Goal: Task Accomplishment & Management: Complete application form

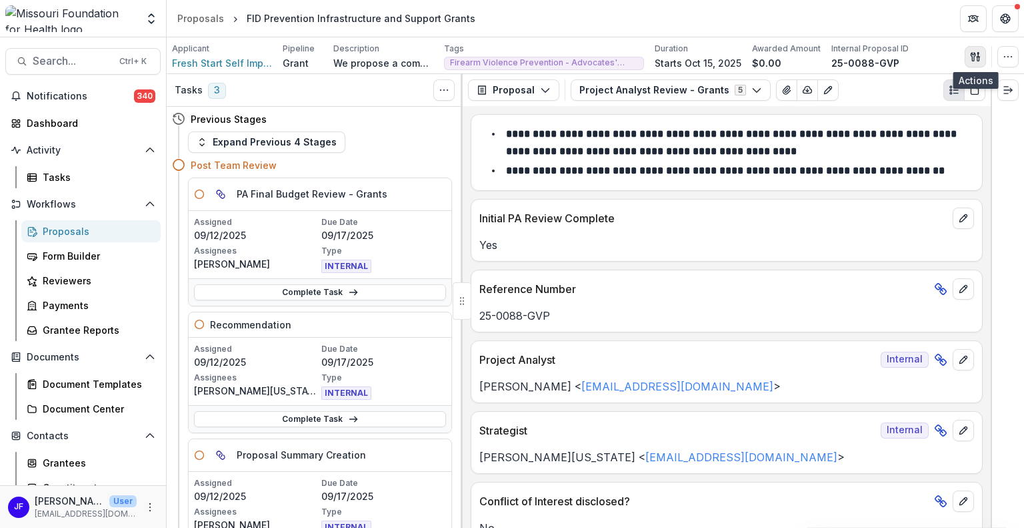
click at [972, 59] on icon "button" at bounding box center [975, 56] width 11 height 11
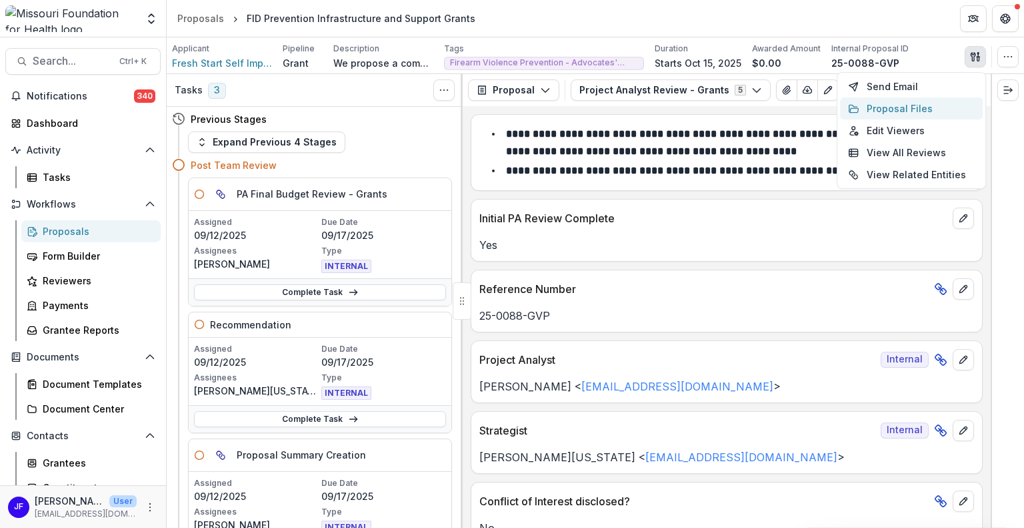
click at [874, 107] on button "Proposal Files" at bounding box center [911, 108] width 143 height 22
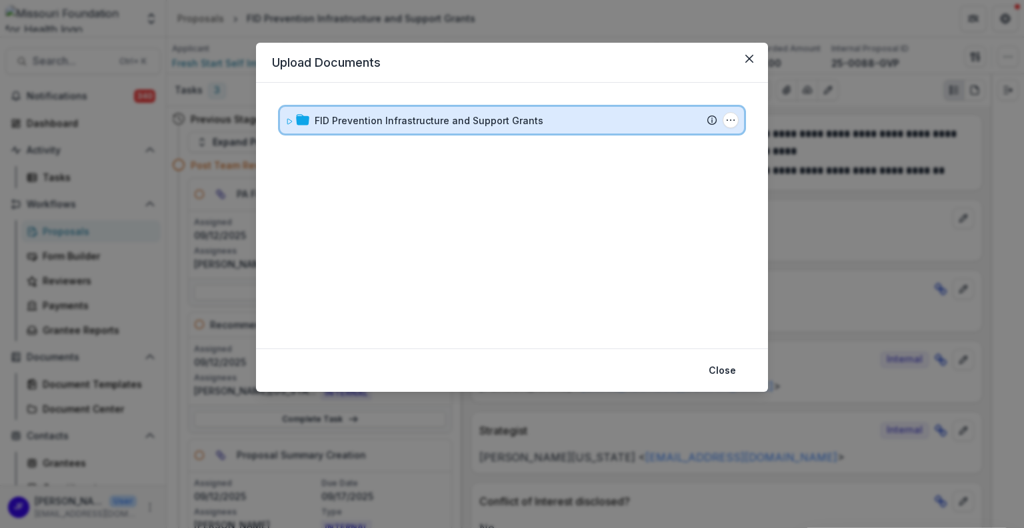
click at [288, 122] on icon at bounding box center [289, 121] width 5 height 5
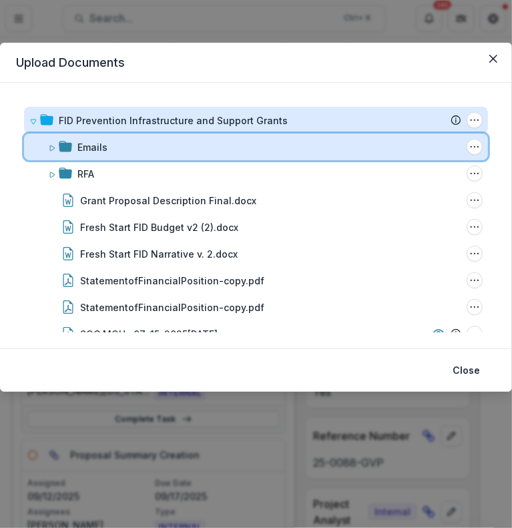
click at [47, 147] on div "Emails Folder Options Rename Add Subfolder Delete" at bounding box center [256, 146] width 464 height 27
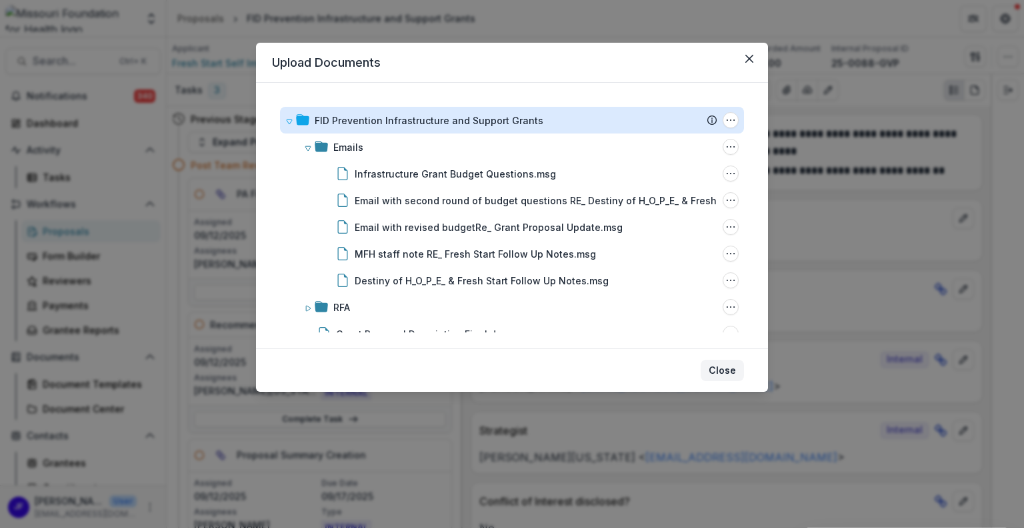
click at [718, 365] on button "Close" at bounding box center [722, 369] width 43 height 21
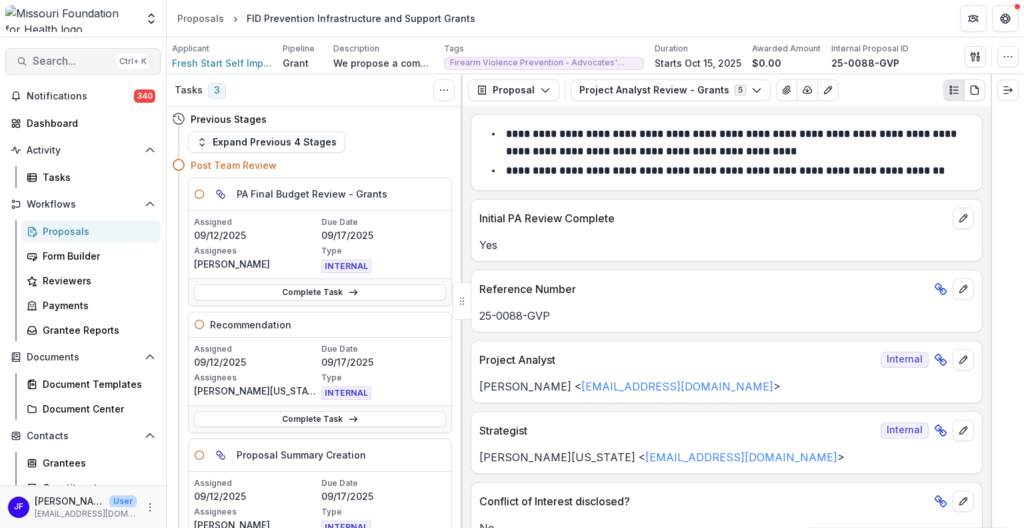
click at [47, 57] on span "Search..." at bounding box center [72, 61] width 79 height 13
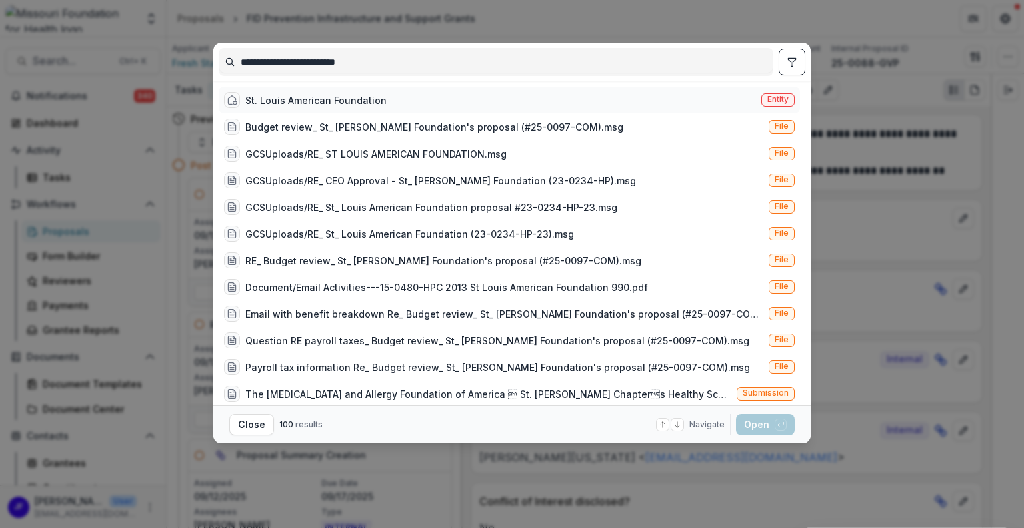
type input "**********"
click at [297, 98] on div "St. Louis American Foundation" at bounding box center [315, 100] width 141 height 14
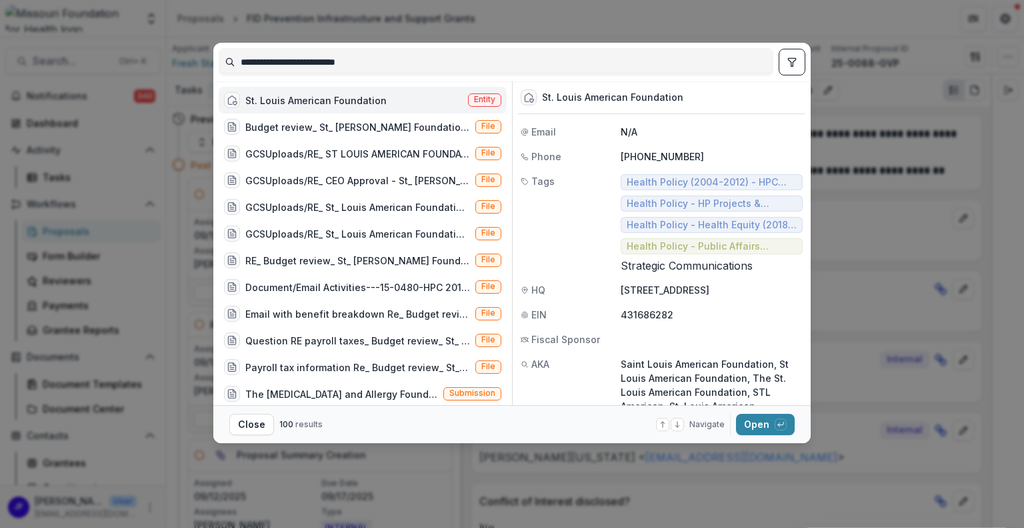
click at [789, 65] on icon "toggle filters" at bounding box center [792, 62] width 11 height 11
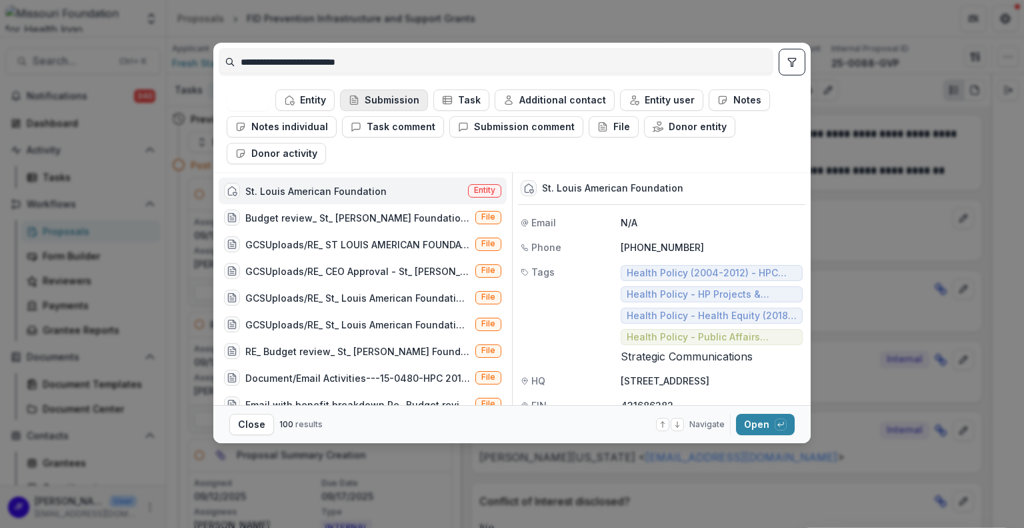
click at [369, 95] on button "Submission" at bounding box center [384, 99] width 88 height 21
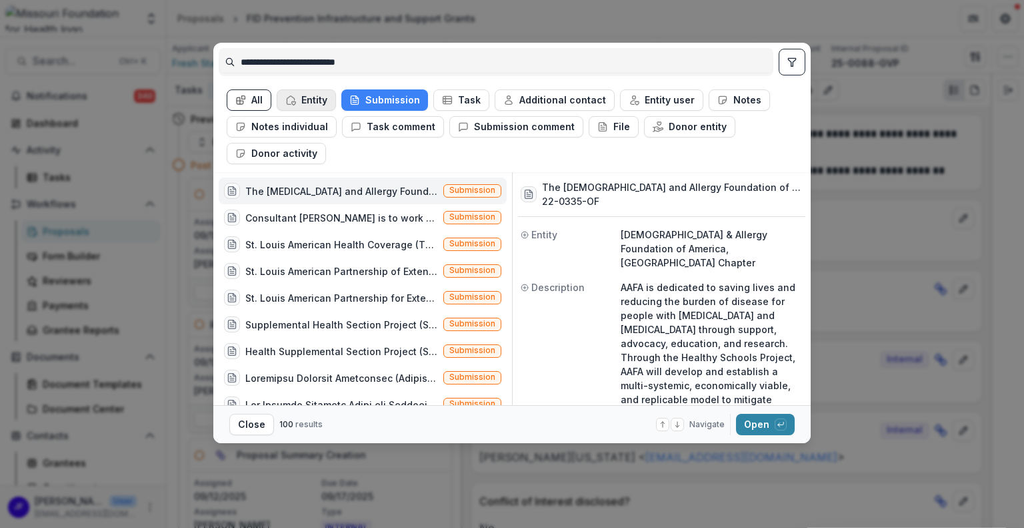
click at [311, 93] on button "Entity" at bounding box center [306, 99] width 59 height 21
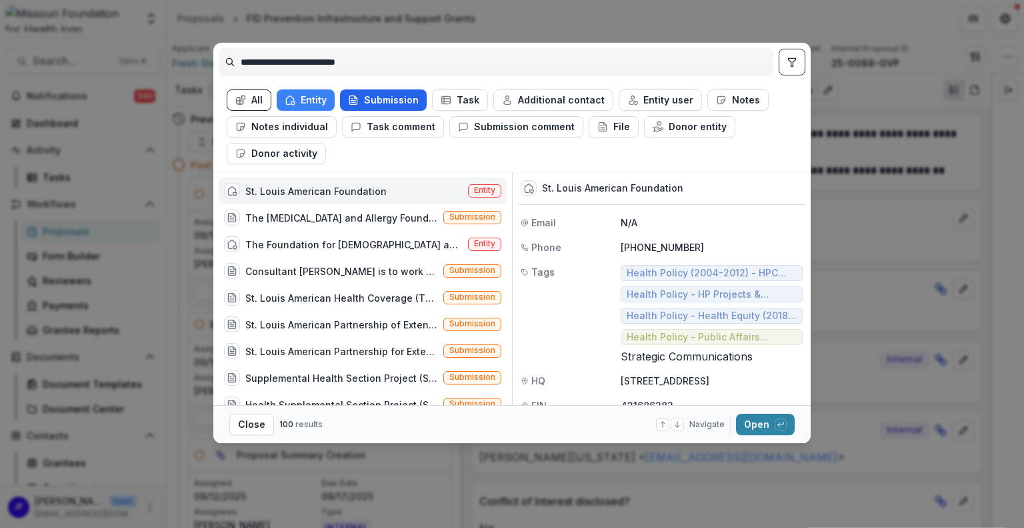
click at [381, 98] on button "Submission" at bounding box center [383, 99] width 87 height 21
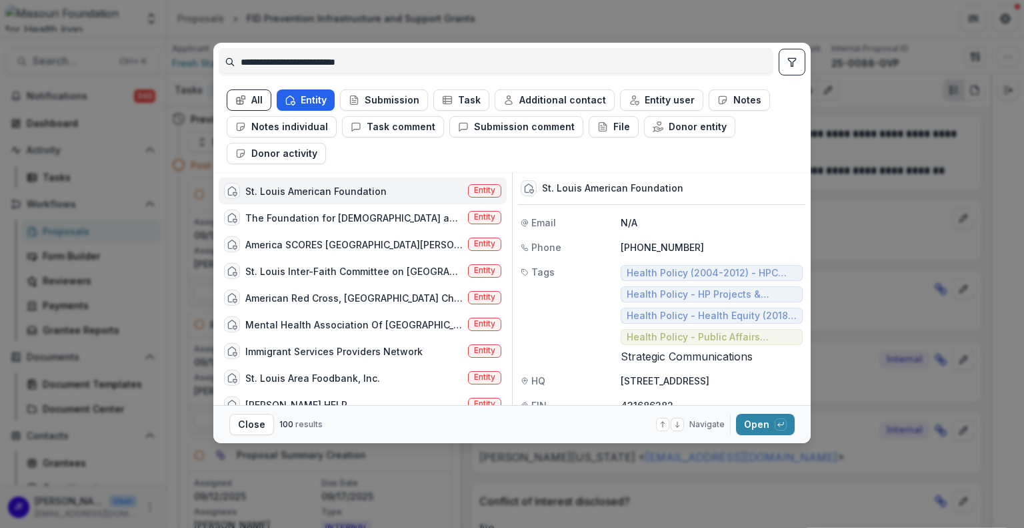
click at [292, 99] on icon "button" at bounding box center [290, 100] width 11 height 11
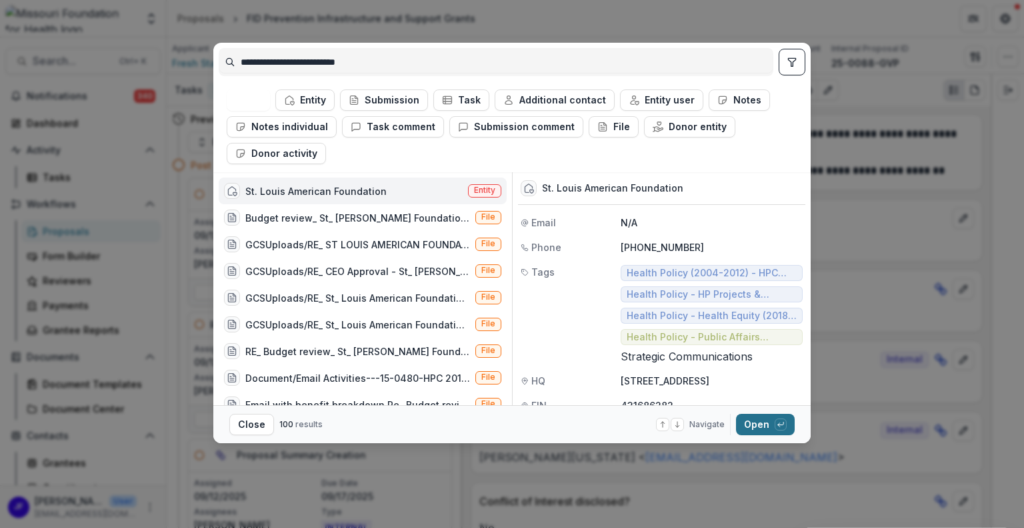
click at [746, 420] on button "Open with enter key" at bounding box center [765, 423] width 59 height 21
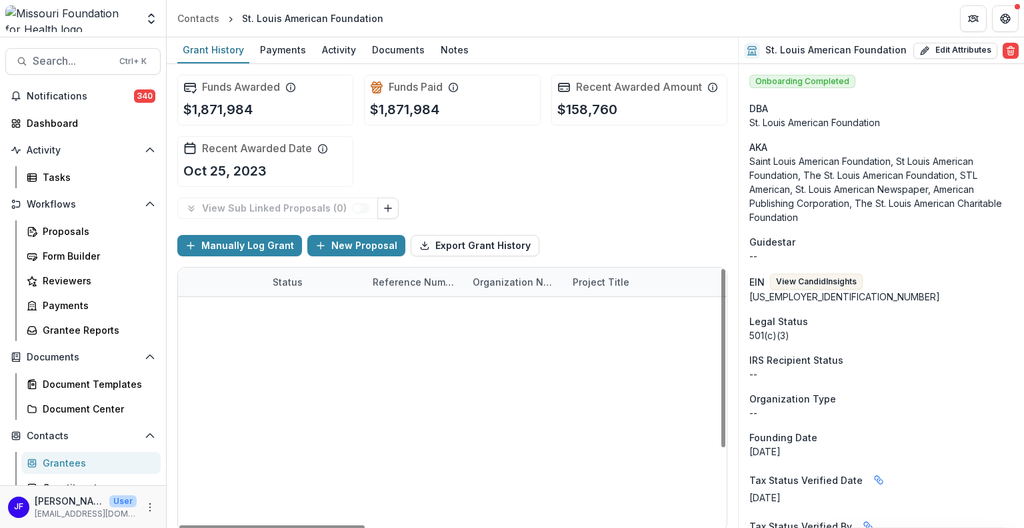
click at [596, 307] on link "Community Wellness Initiative" at bounding box center [643, 311] width 141 height 14
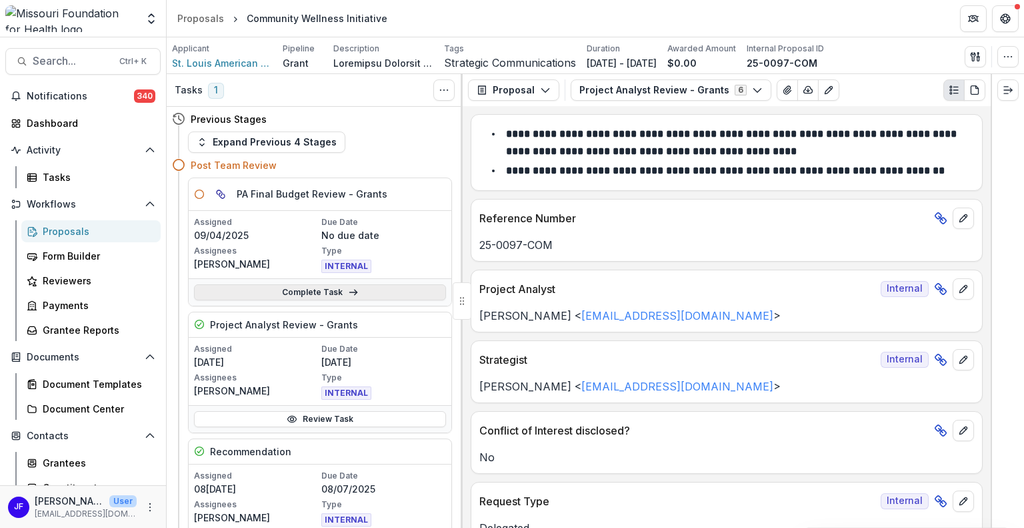
click at [323, 290] on link "Complete Task" at bounding box center [320, 292] width 252 height 16
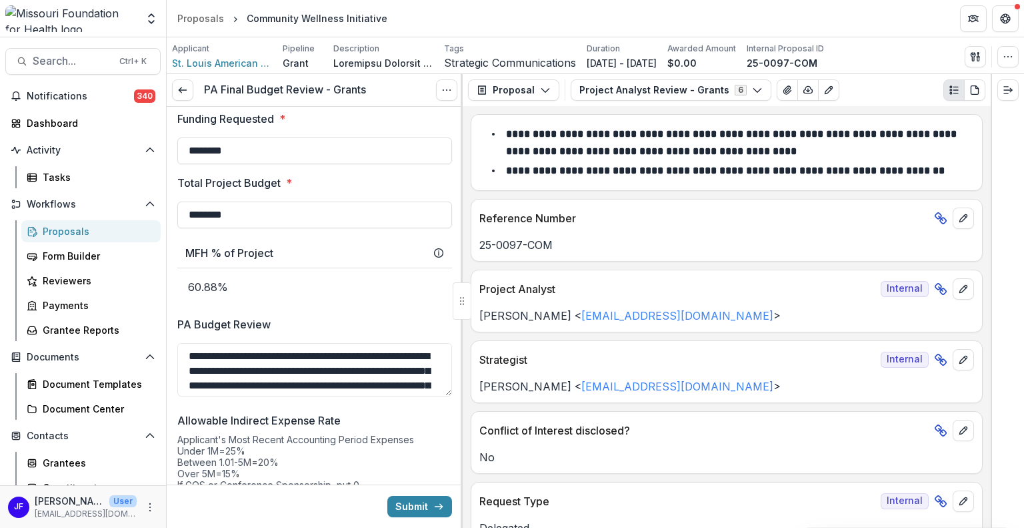
scroll to position [1267, 0]
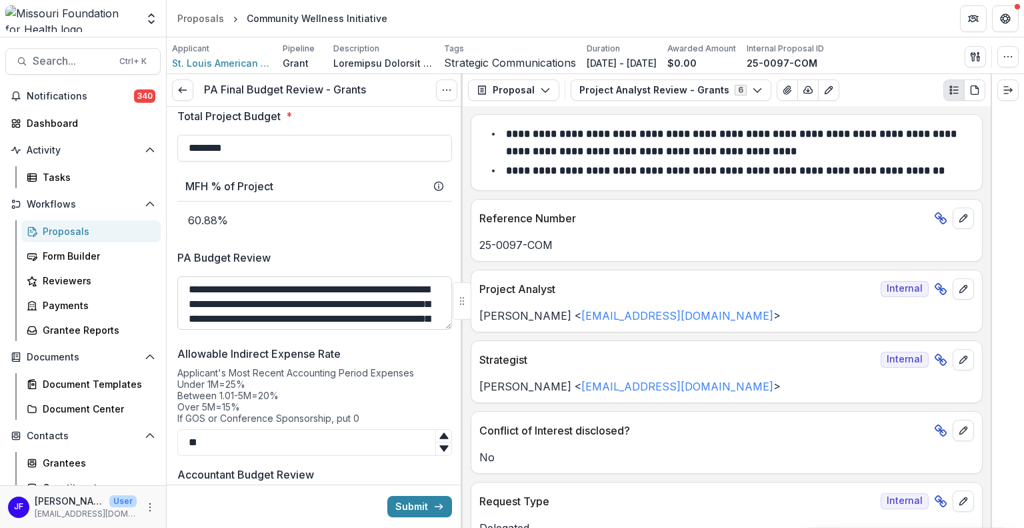
click at [396, 318] on textarea "PA Budget Review" at bounding box center [314, 302] width 275 height 53
click at [330, 286] on textarea "PA Budget Review" at bounding box center [312, 302] width 271 height 53
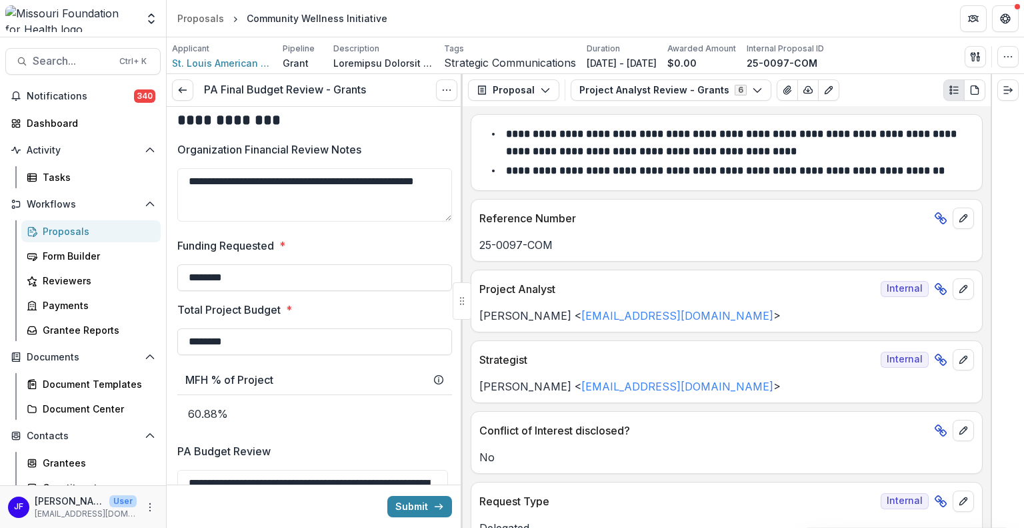
scroll to position [1070, 0]
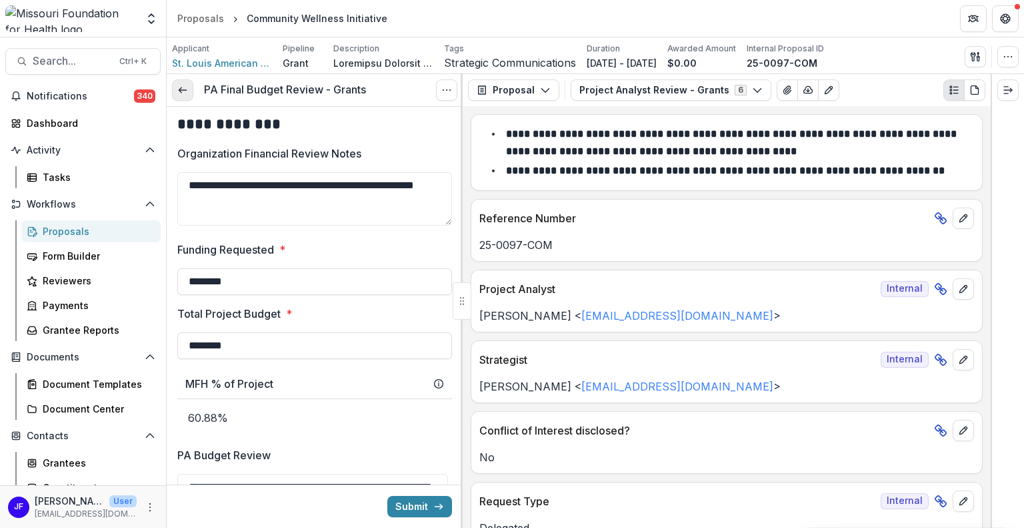
type textarea "**********"
click at [181, 86] on icon at bounding box center [182, 90] width 11 height 11
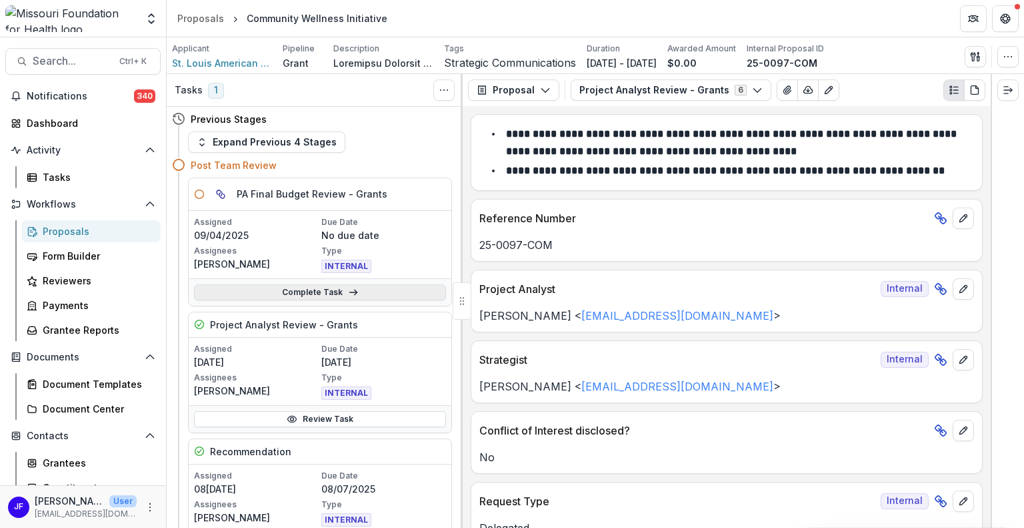
click at [354, 289] on polyline at bounding box center [355, 291] width 3 height 5
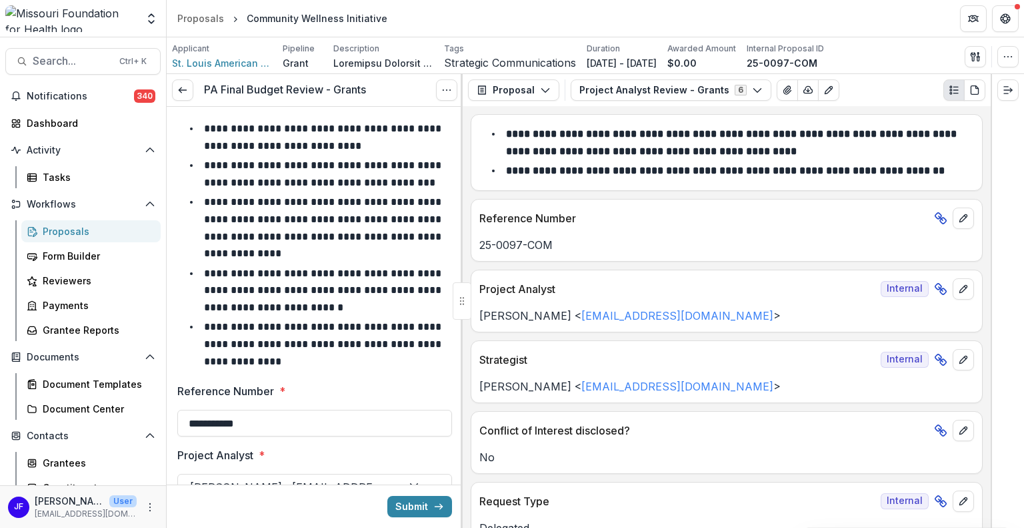
click at [782, 9] on header "Proposals Community Wellness Initiative" at bounding box center [596, 18] width 858 height 37
click at [974, 59] on icon "button" at bounding box center [973, 56] width 5 height 9
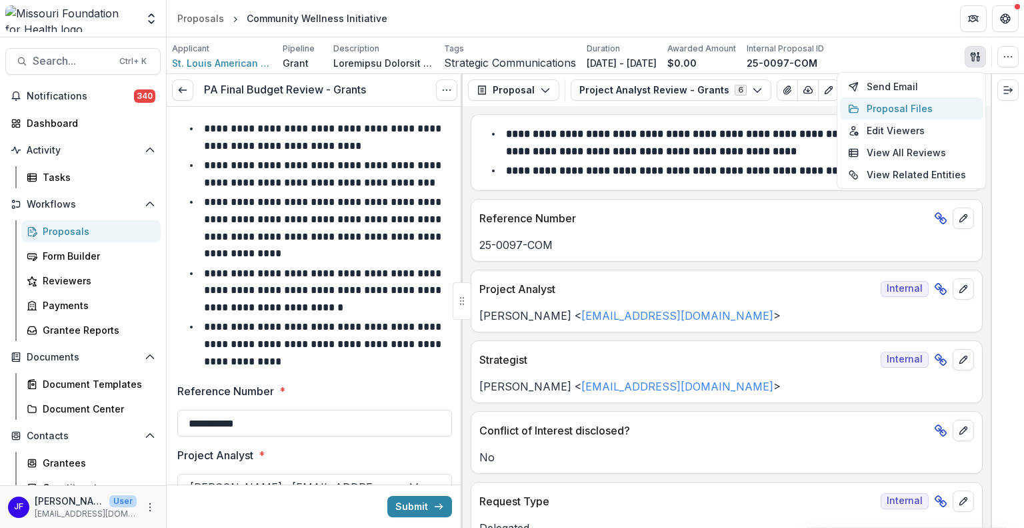
click at [891, 105] on button "Proposal Files" at bounding box center [911, 108] width 143 height 22
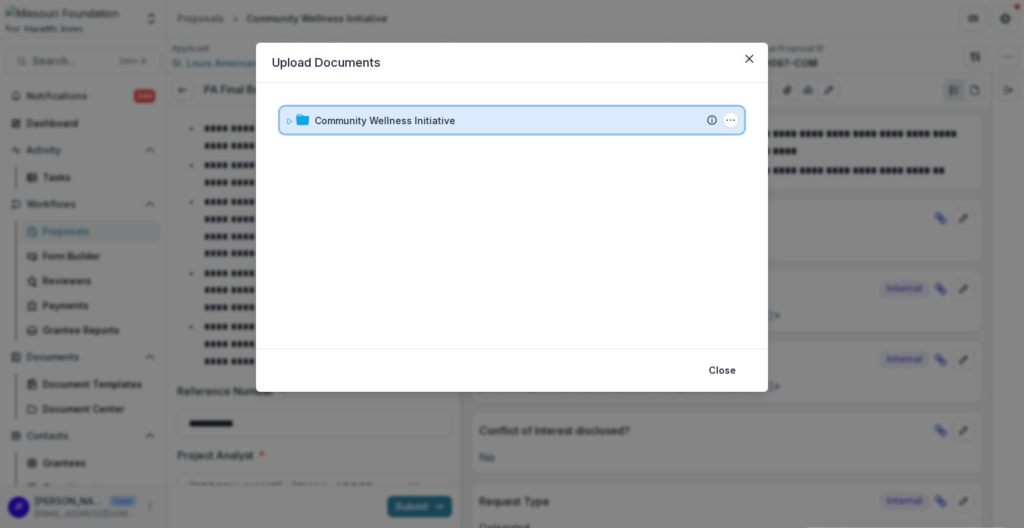
click at [287, 119] on icon at bounding box center [289, 121] width 8 height 8
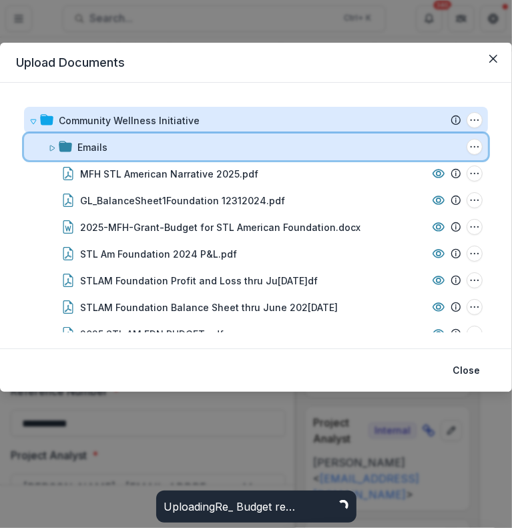
click at [48, 149] on icon at bounding box center [52, 148] width 8 height 8
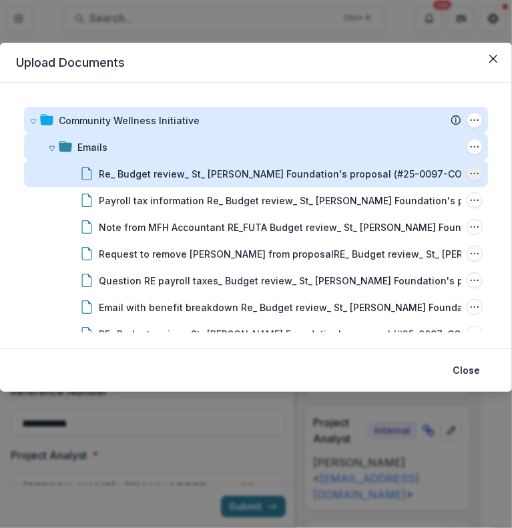
click at [469, 175] on icon "Re_ Budget review_ St_ Louis American Foundation's proposal (#25-0097-COM).msg …" at bounding box center [474, 173] width 11 height 11
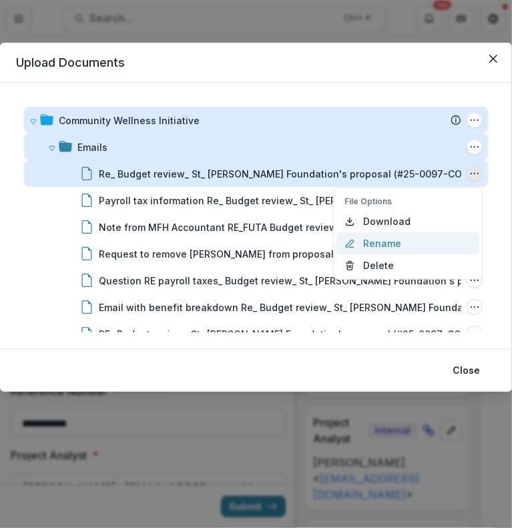
click at [393, 240] on button "Rename" at bounding box center [407, 243] width 143 height 22
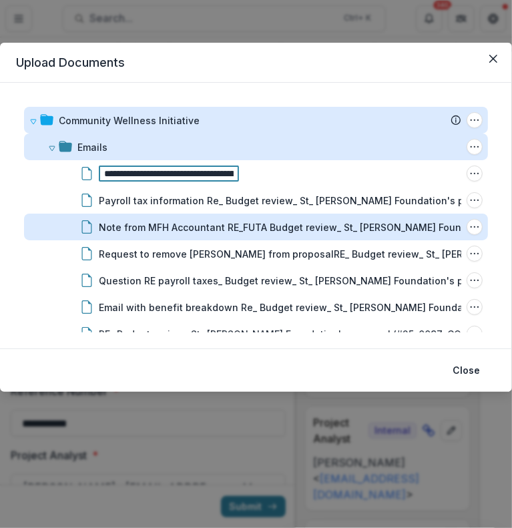
type input "**********"
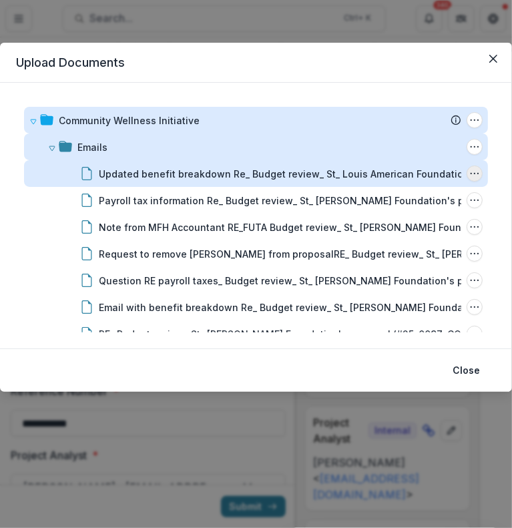
click at [469, 173] on icon "Updated benefit breakdown Re_ Budget review_ St_ Louis American Foundation's pr…" at bounding box center [474, 173] width 11 height 11
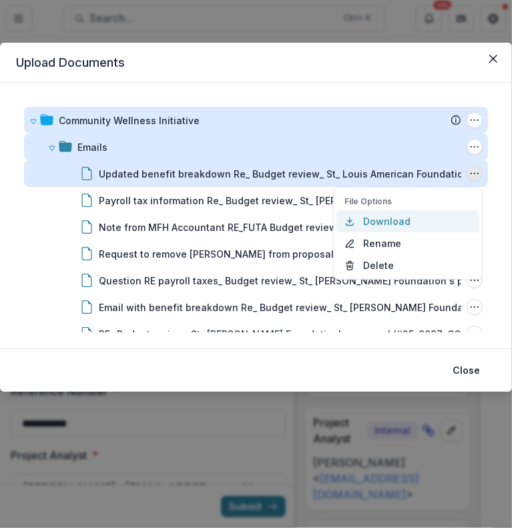
click at [371, 224] on button "Download" at bounding box center [407, 221] width 143 height 22
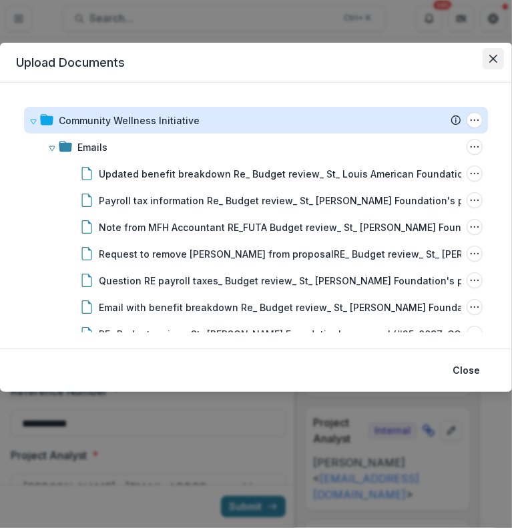
click at [491, 57] on icon "Close" at bounding box center [493, 59] width 8 height 8
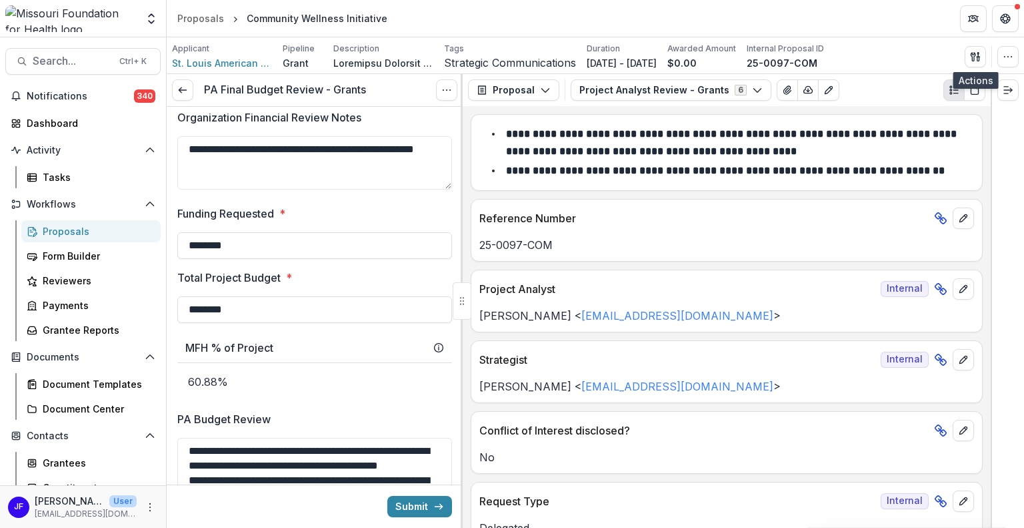
scroll to position [1070, 0]
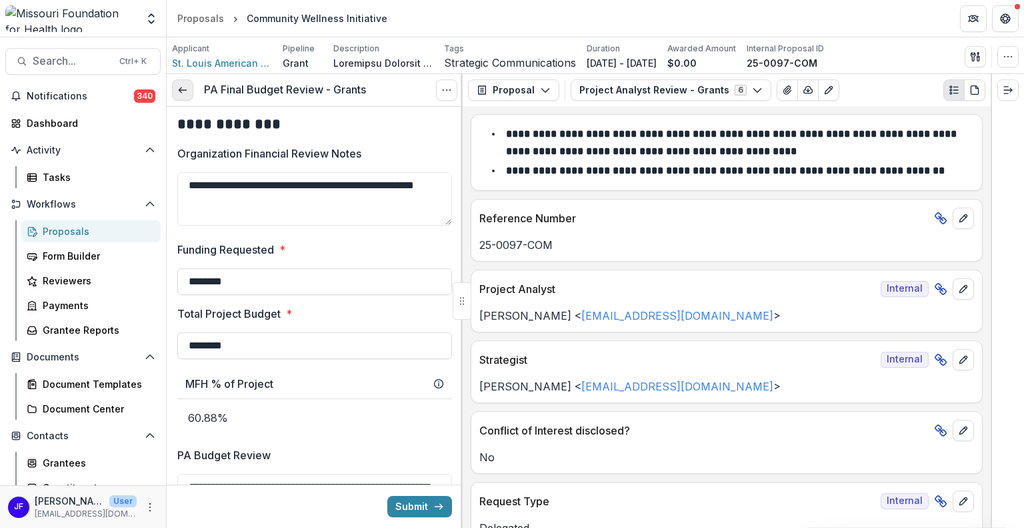
click at [184, 86] on icon at bounding box center [182, 90] width 11 height 11
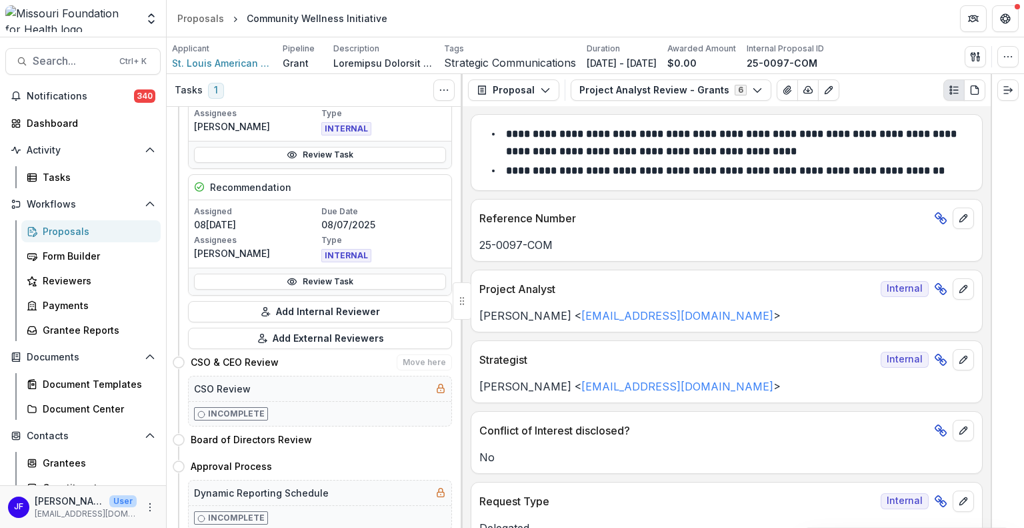
scroll to position [267, 0]
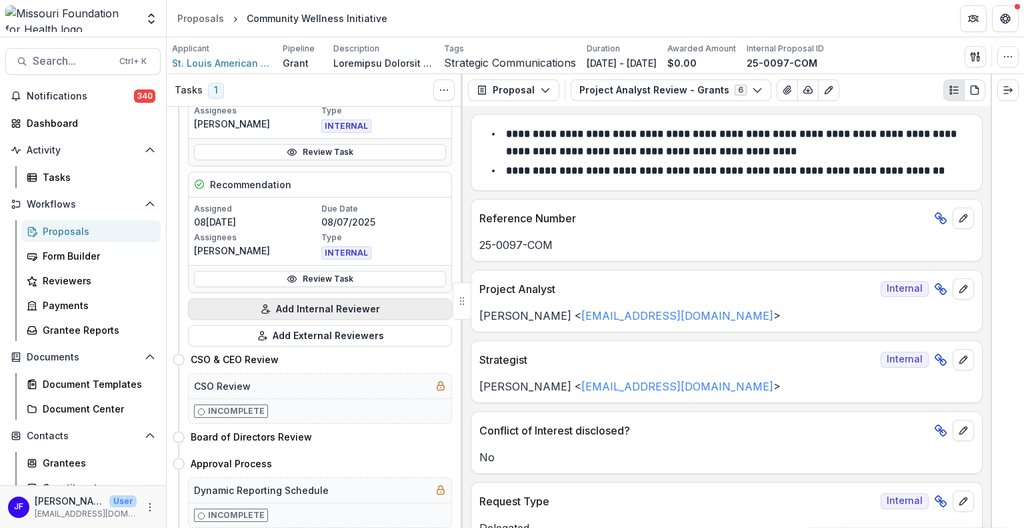
click at [357, 307] on button "Add Internal Reviewer" at bounding box center [320, 308] width 264 height 21
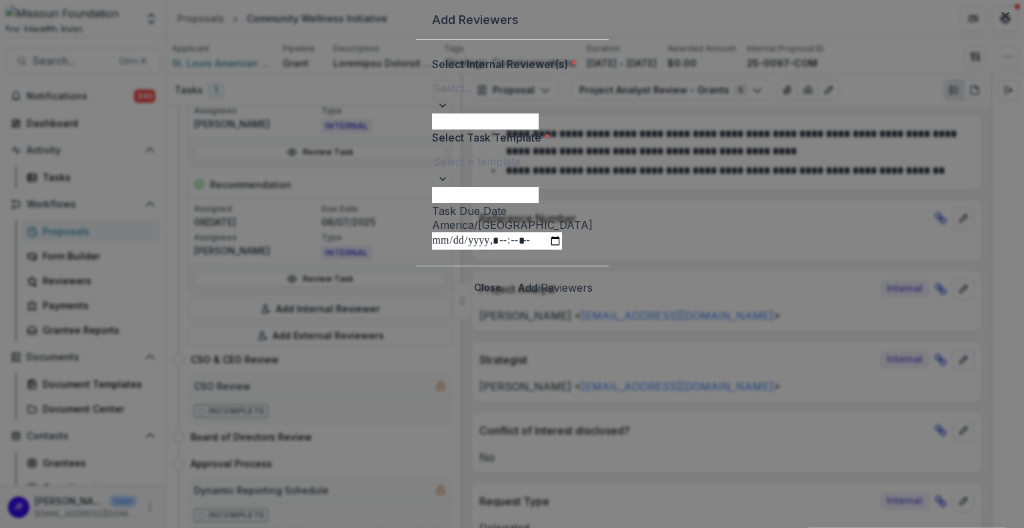
click at [593, 112] on div at bounding box center [512, 105] width 161 height 13
type input "****"
click at [532, 527] on div "[PERSON_NAME] - [EMAIL_ADDRESS][DOMAIN_NAME]" at bounding box center [512, 536] width 1024 height 16
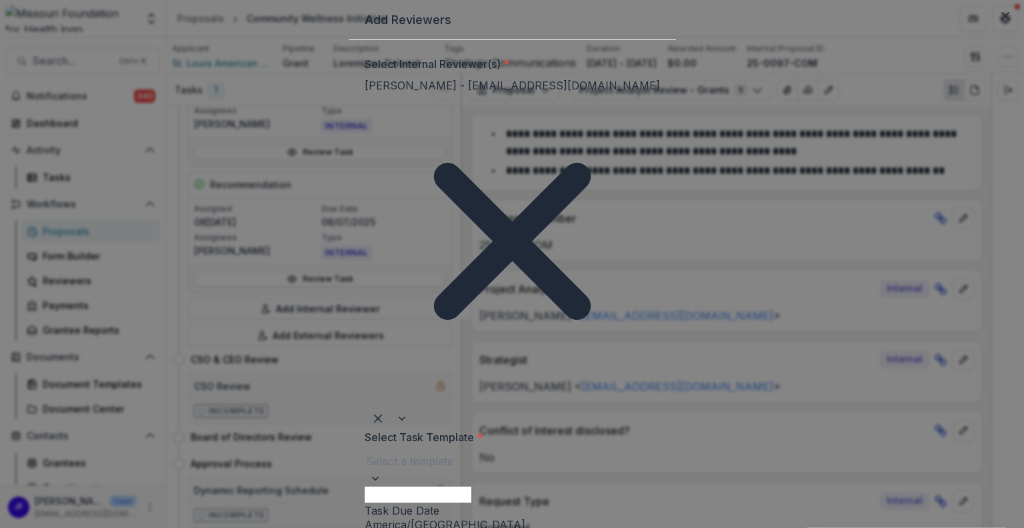
click at [660, 472] on div at bounding box center [512, 478] width 295 height 13
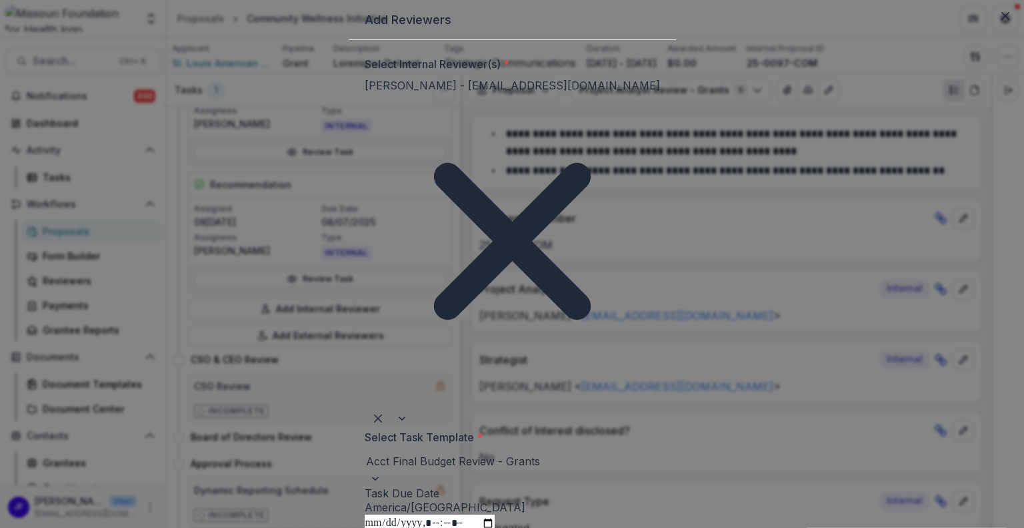
click at [495, 514] on input "Task Due Date" at bounding box center [430, 522] width 130 height 17
type input "**********"
click at [490, 514] on input "Task Due Date" at bounding box center [430, 522] width 130 height 17
click at [464, 514] on input "Task Due Date" at bounding box center [430, 522] width 130 height 17
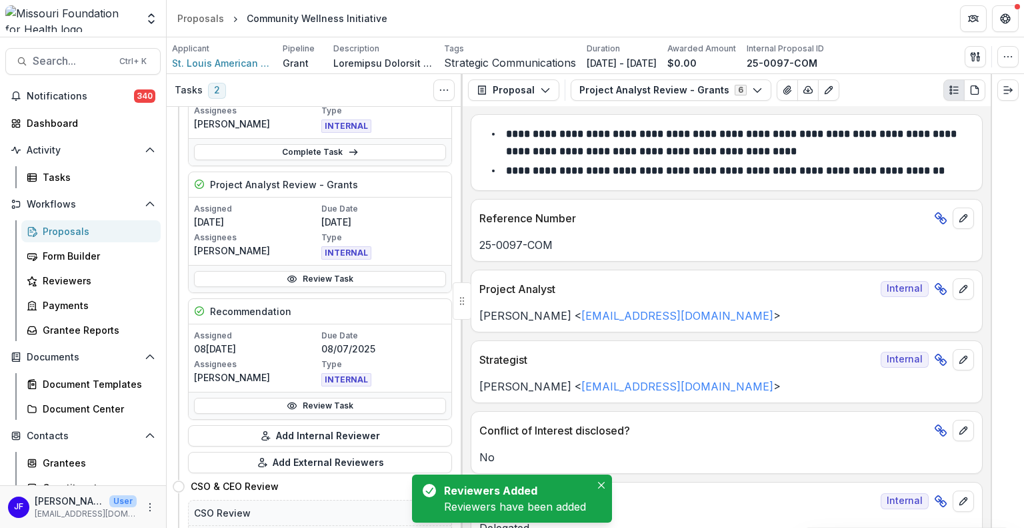
scroll to position [392, 0]
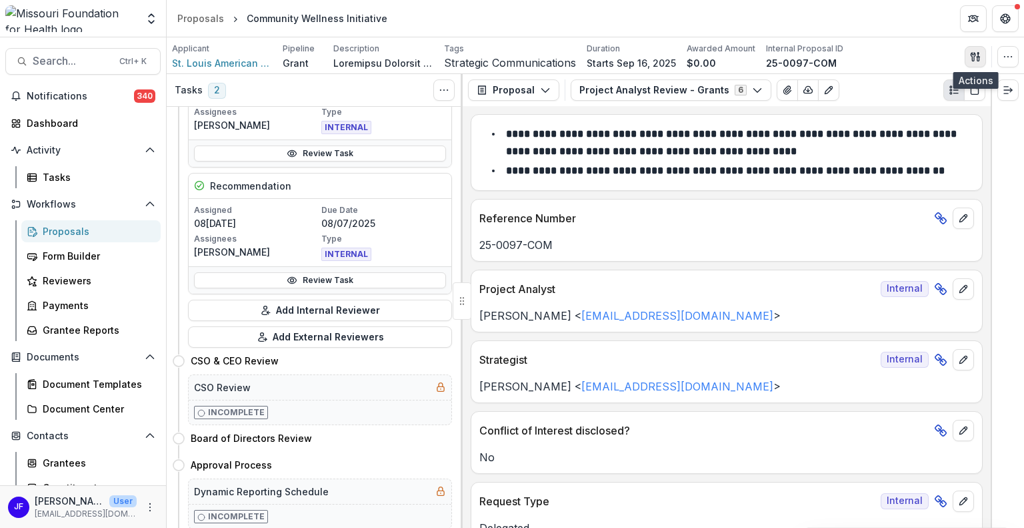
click at [978, 55] on icon "button" at bounding box center [975, 56] width 11 height 11
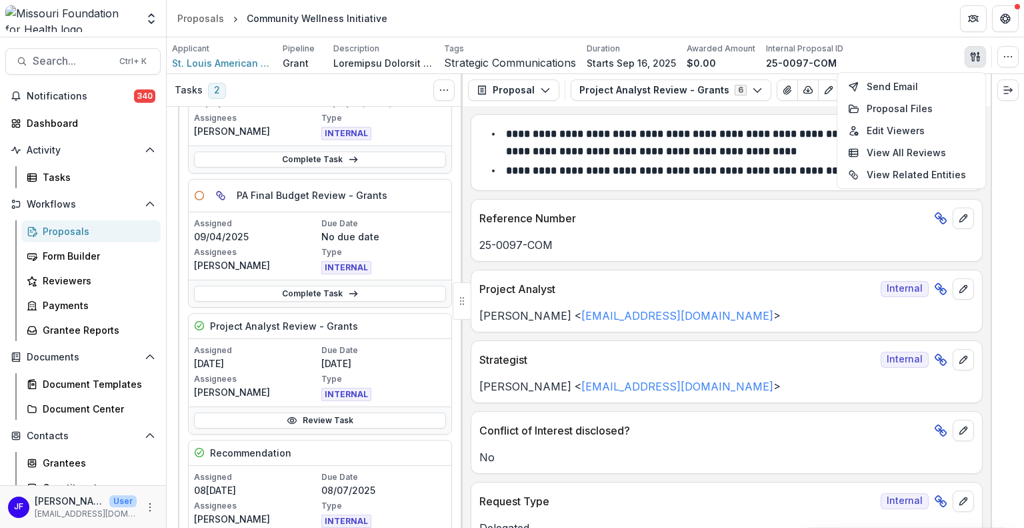
scroll to position [59, 0]
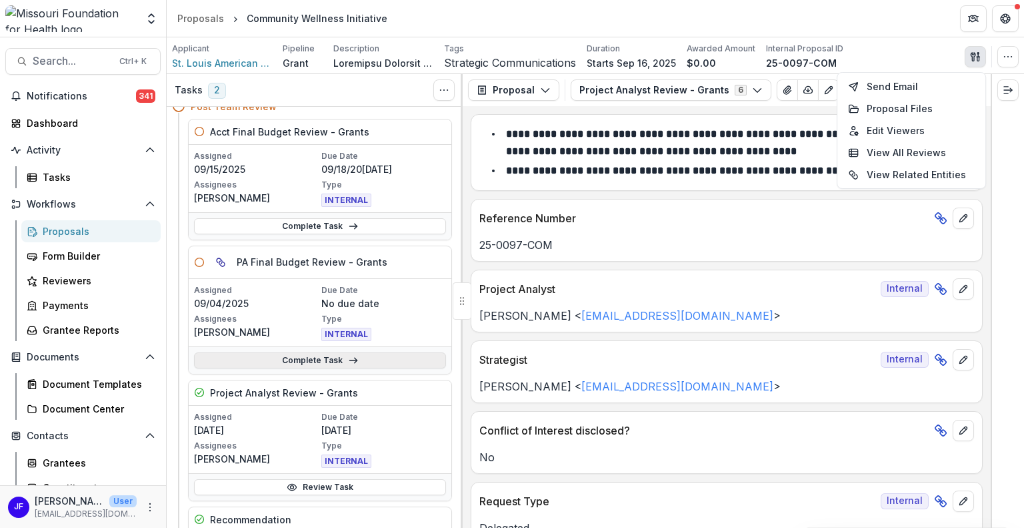
click at [322, 360] on link "Complete Task" at bounding box center [320, 360] width 252 height 16
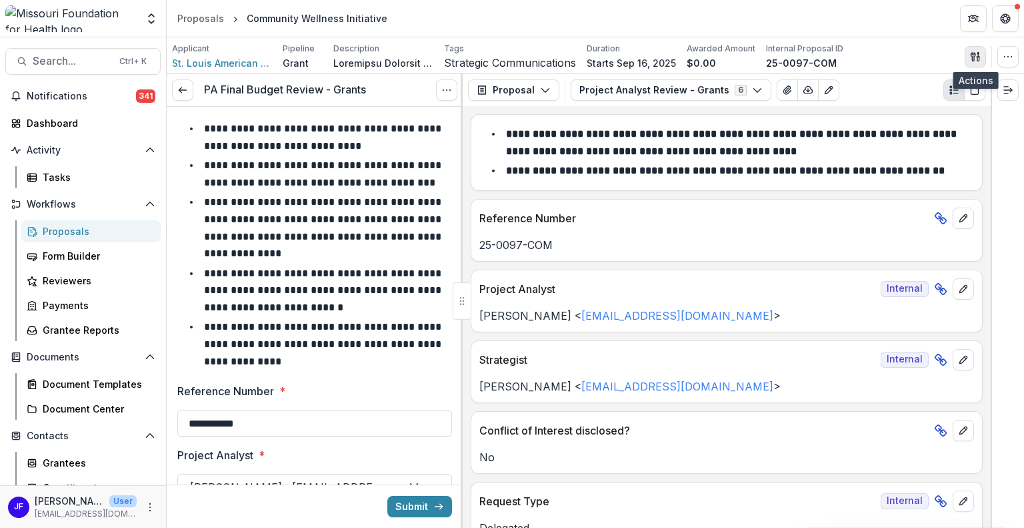
click at [971, 54] on icon "button" at bounding box center [973, 56] width 5 height 9
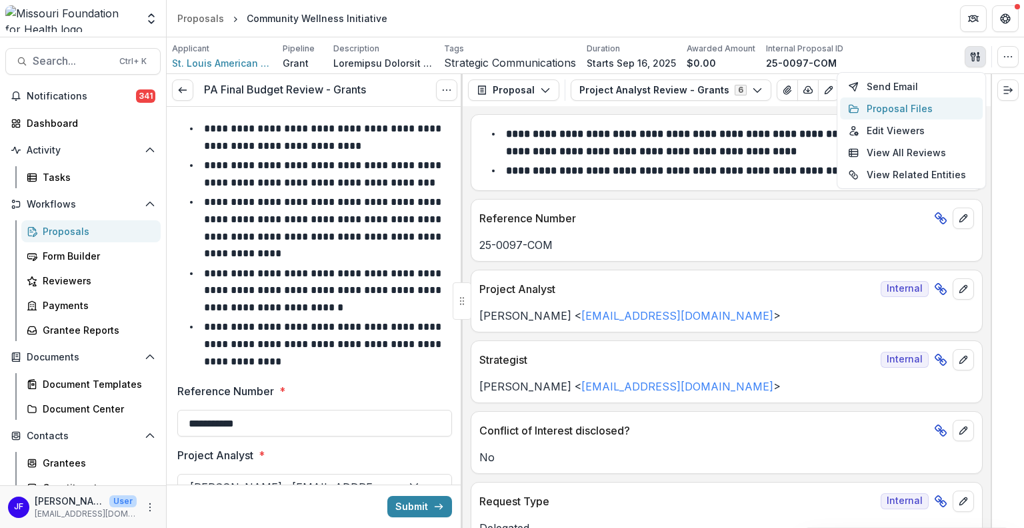
click at [885, 105] on button "Proposal Files" at bounding box center [911, 108] width 143 height 22
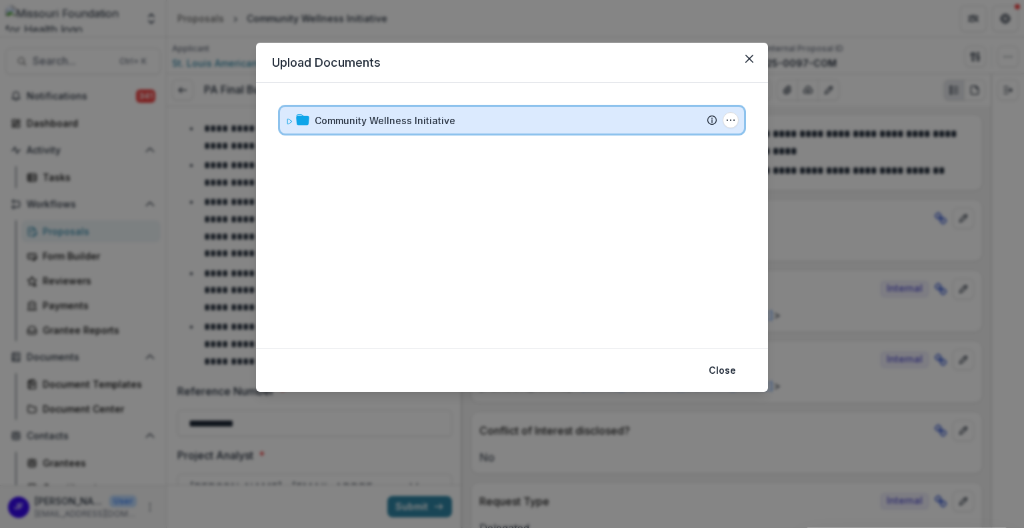
click at [285, 117] on icon at bounding box center [289, 121] width 8 height 8
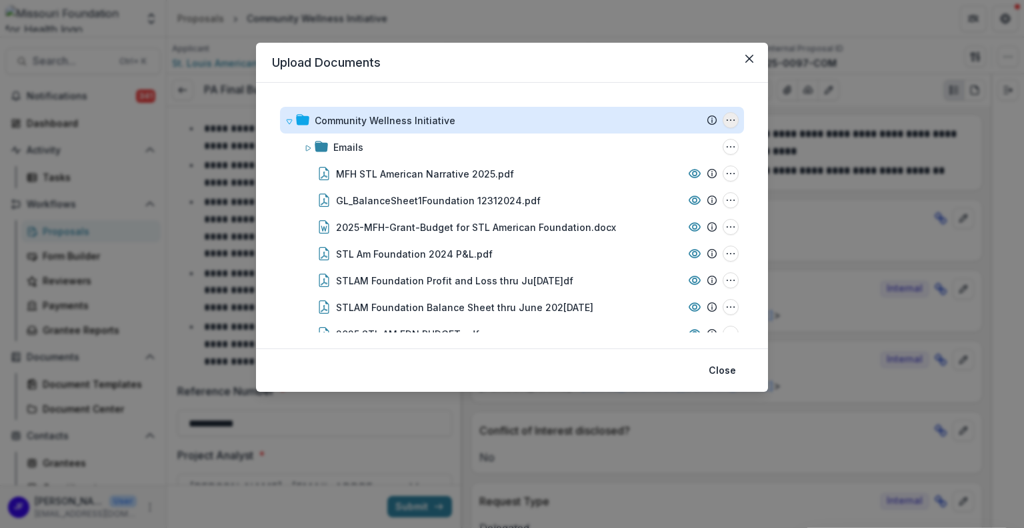
click at [728, 119] on icon "Community Wellness Initiative Options" at bounding box center [731, 120] width 11 height 11
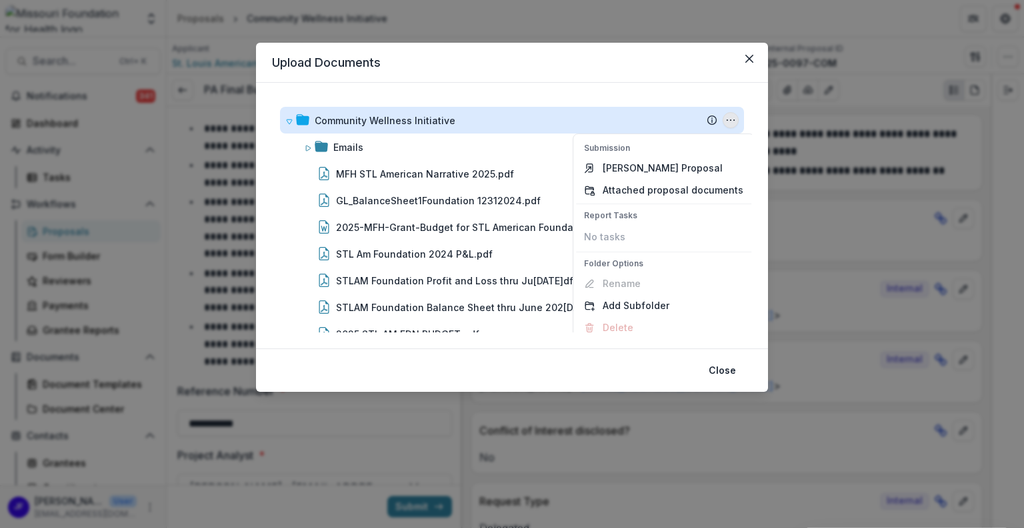
scroll to position [9, 0]
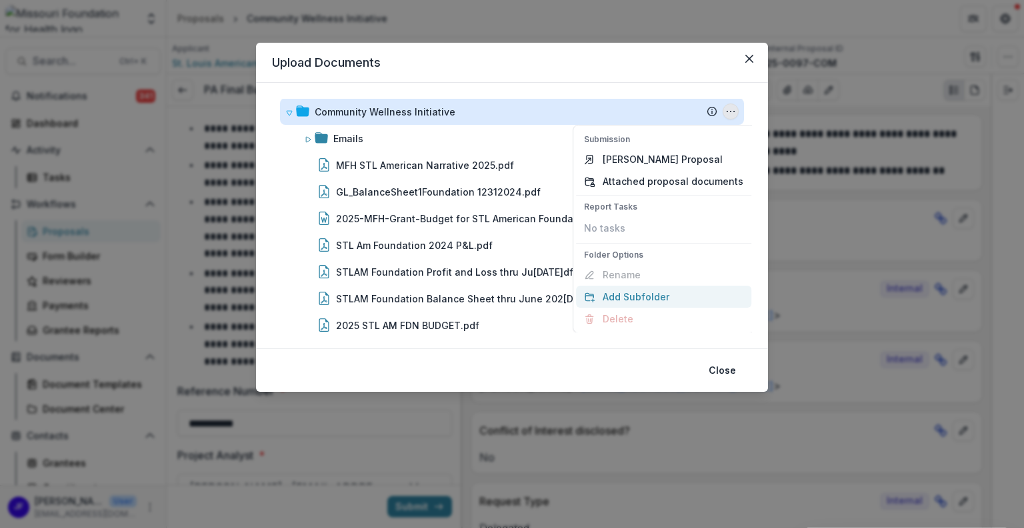
click at [615, 292] on button "Add Subfolder" at bounding box center [663, 296] width 175 height 22
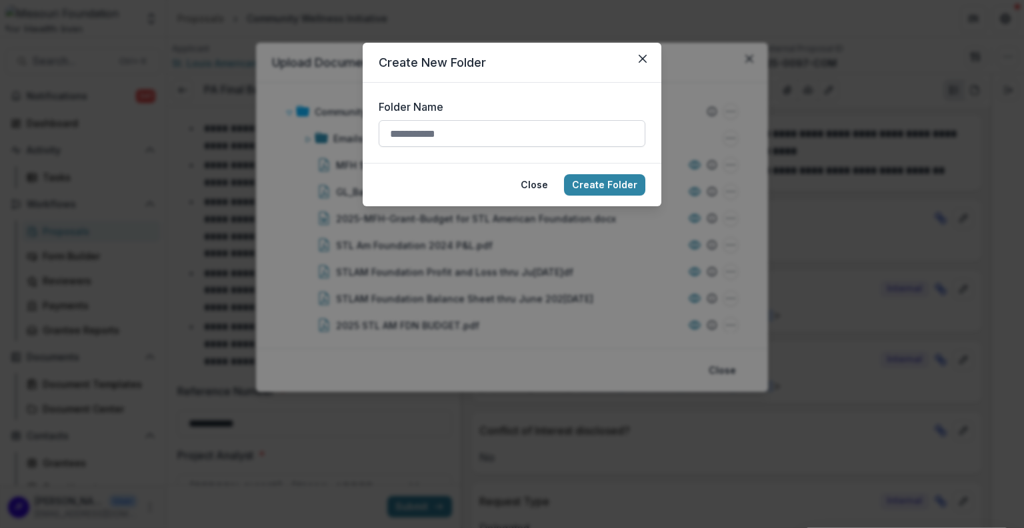
click at [477, 134] on input "Folder Name" at bounding box center [512, 133] width 267 height 27
type input "**********"
click at [604, 183] on button "Create Folder" at bounding box center [604, 184] width 81 height 21
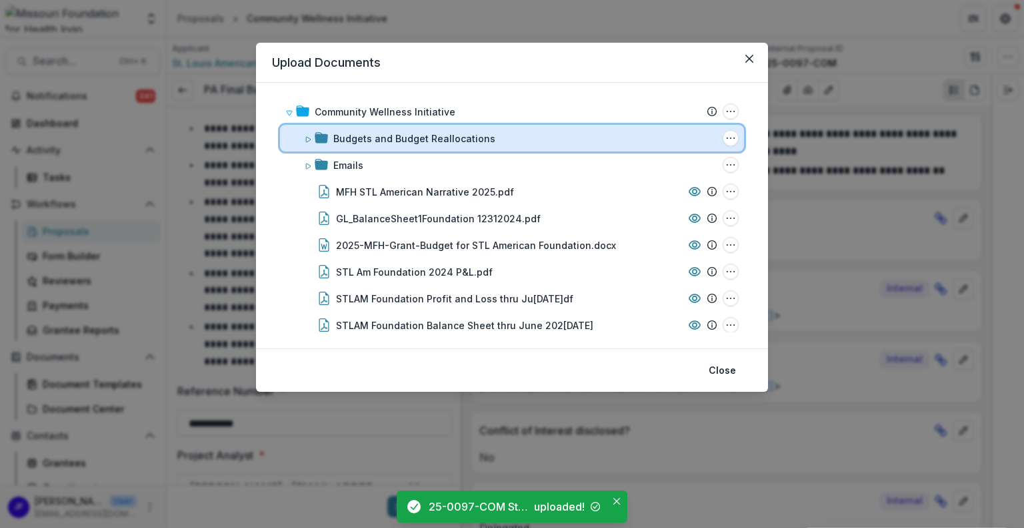
click at [304, 138] on icon at bounding box center [308, 139] width 8 height 8
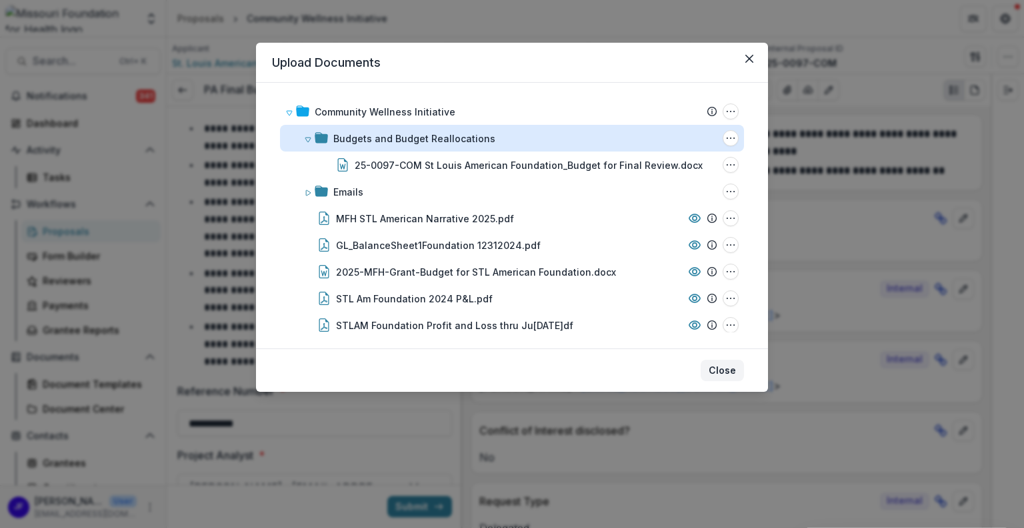
click at [726, 369] on button "Close" at bounding box center [722, 369] width 43 height 21
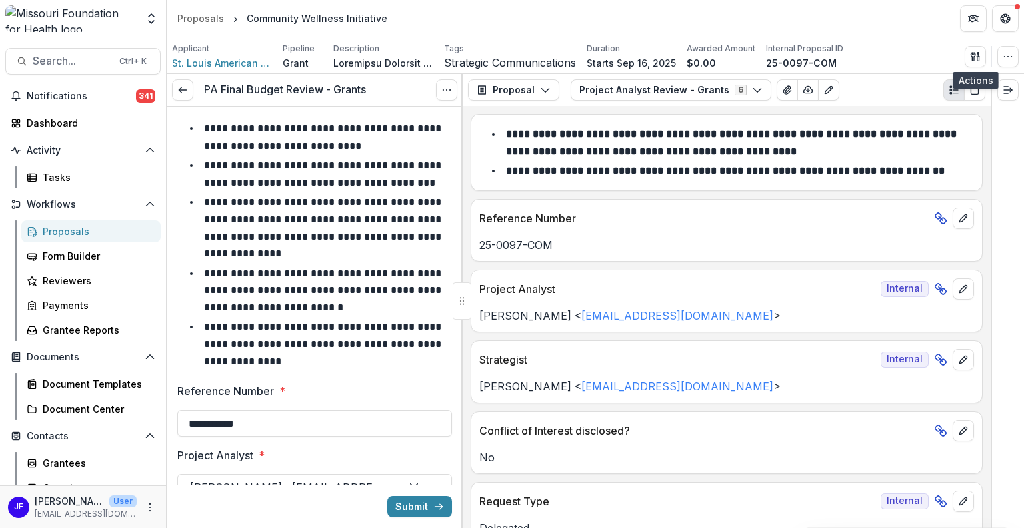
scroll to position [67, 0]
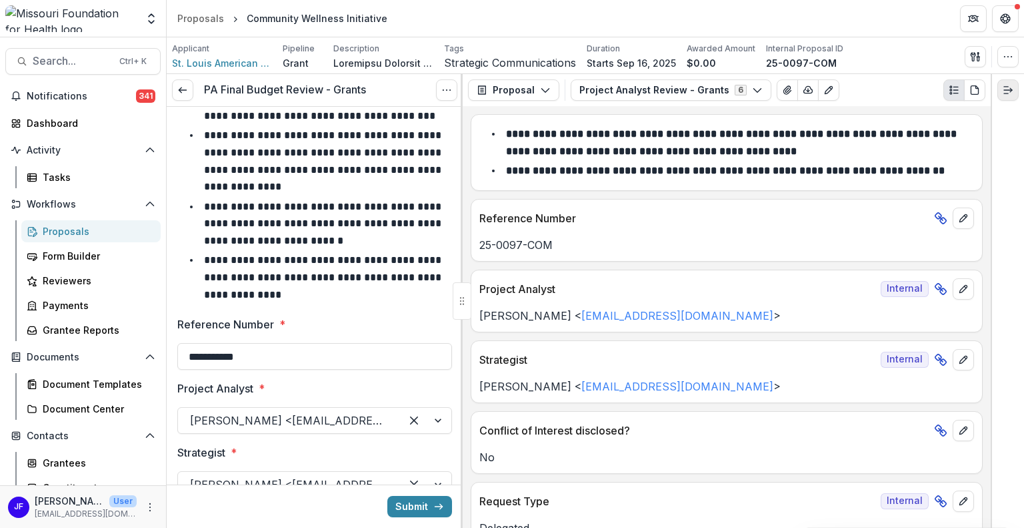
click at [1006, 88] on icon "Expand right" at bounding box center [1008, 90] width 11 height 11
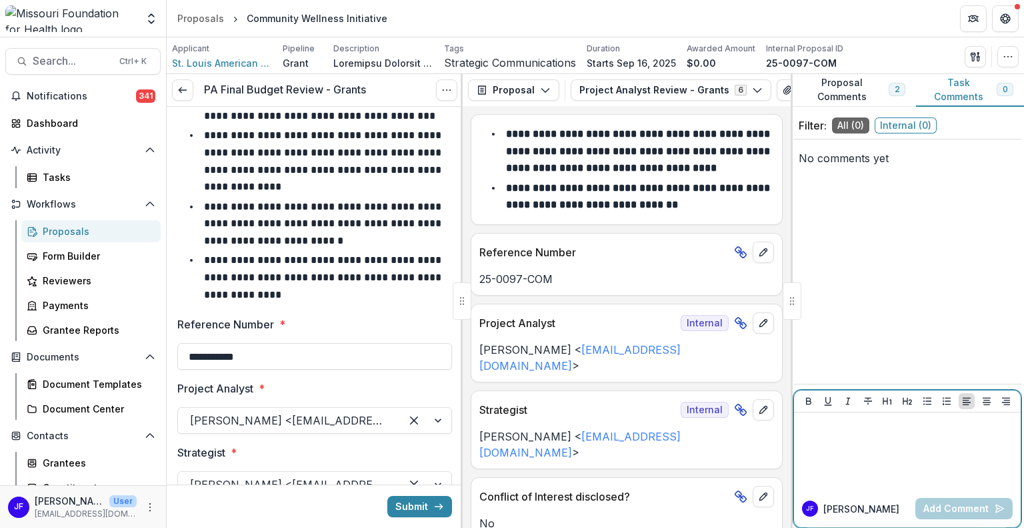
click at [854, 432] on p at bounding box center [908, 425] width 216 height 15
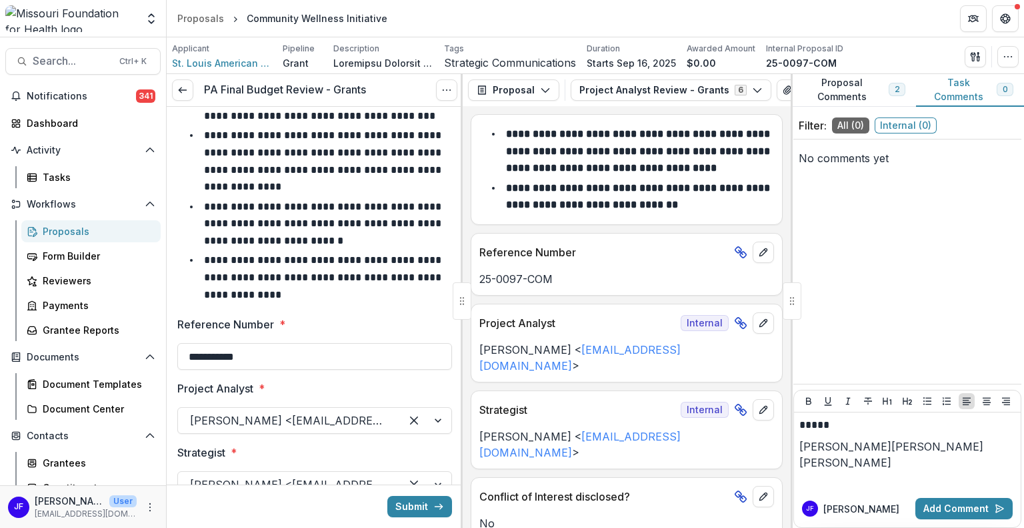
click at [840, 450] on button "[PERSON_NAME]" at bounding box center [846, 446] width 92 height 16
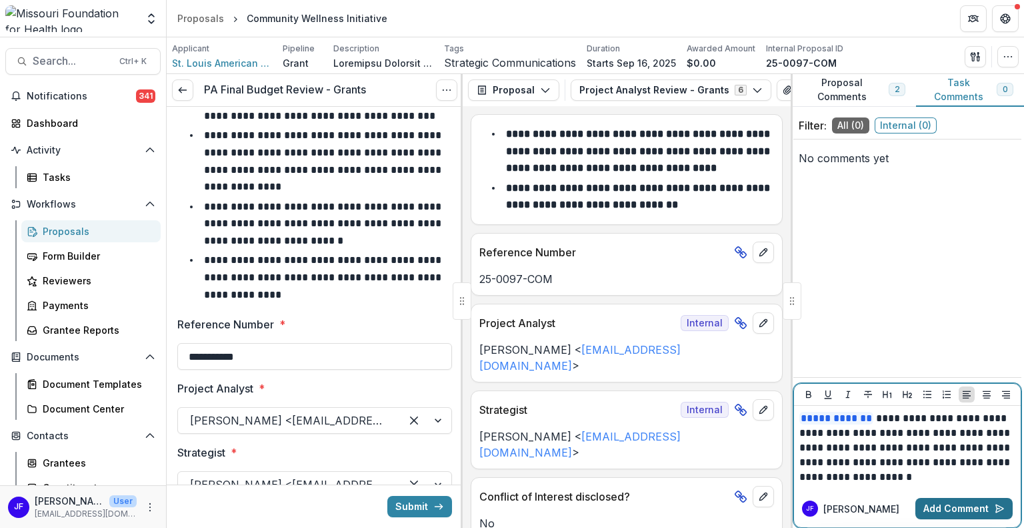
click at [955, 505] on button "Add Comment" at bounding box center [964, 508] width 97 height 21
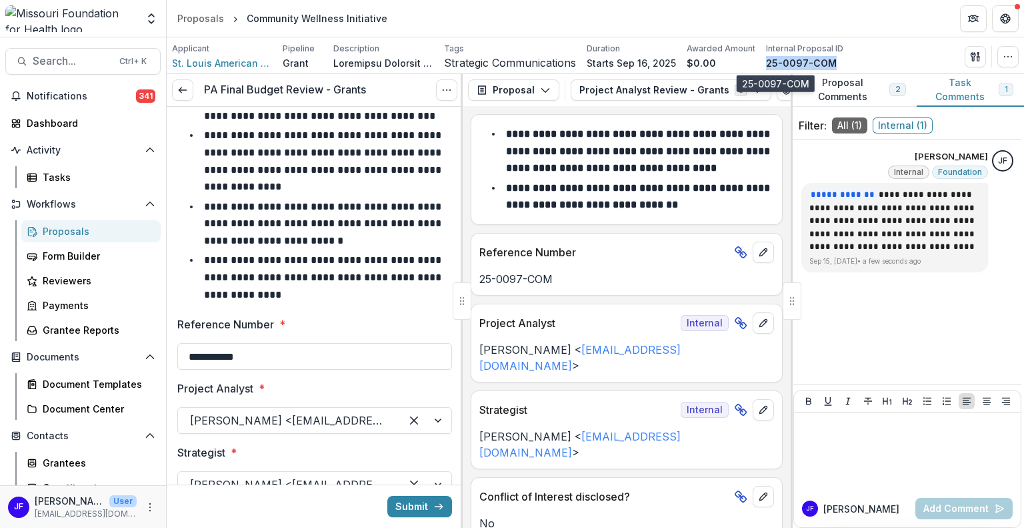
drag, startPoint x: 808, startPoint y: 61, endPoint x: 743, endPoint y: 63, distance: 65.4
click at [766, 63] on div "25-0097-COM" at bounding box center [804, 63] width 77 height 14
copy p "25-0097-COM"
